Goal: Find contact information: Find contact information

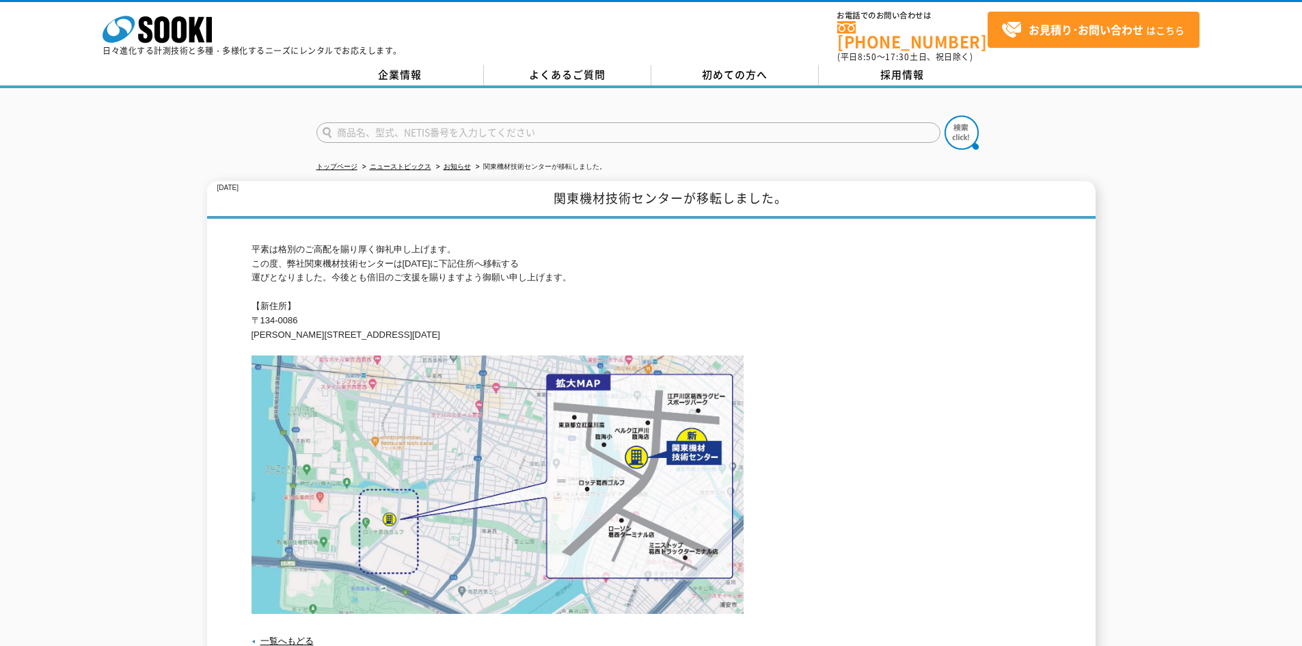
scroll to position [144, 0]
